Goal: Task Accomplishment & Management: Manage account settings

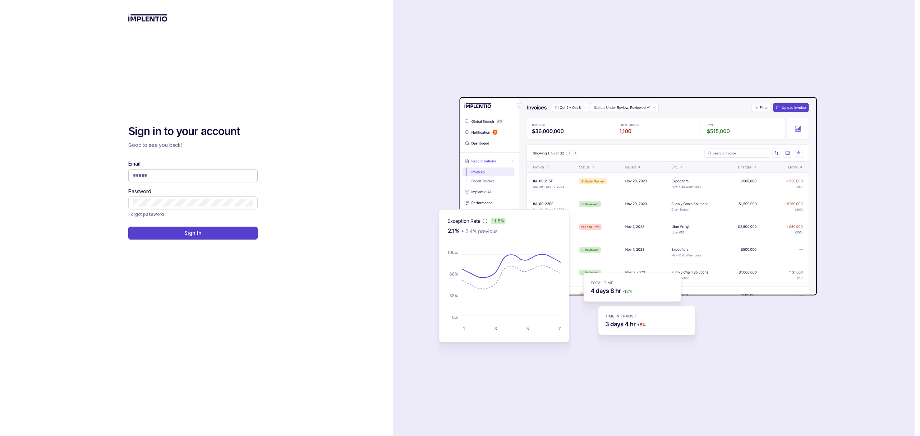
click at [185, 175] on input "Email" at bounding box center [193, 175] width 120 height 7
click at [0, 436] on com-1password-button at bounding box center [0, 436] width 0 height 0
click at [221, 175] on input "Email" at bounding box center [193, 175] width 120 height 7
type input "**********"
